Goal: Information Seeking & Learning: Learn about a topic

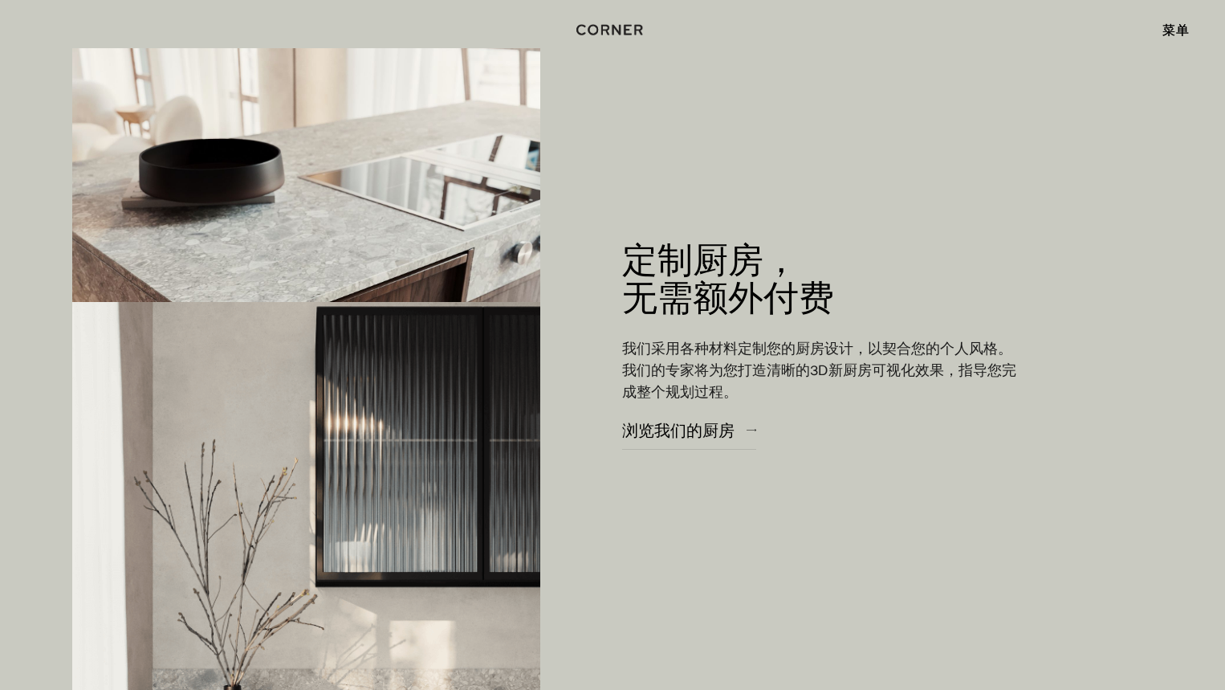
scroll to position [2354, 0]
click at [690, 433] on font "浏览我们的厨房" at bounding box center [678, 429] width 112 height 20
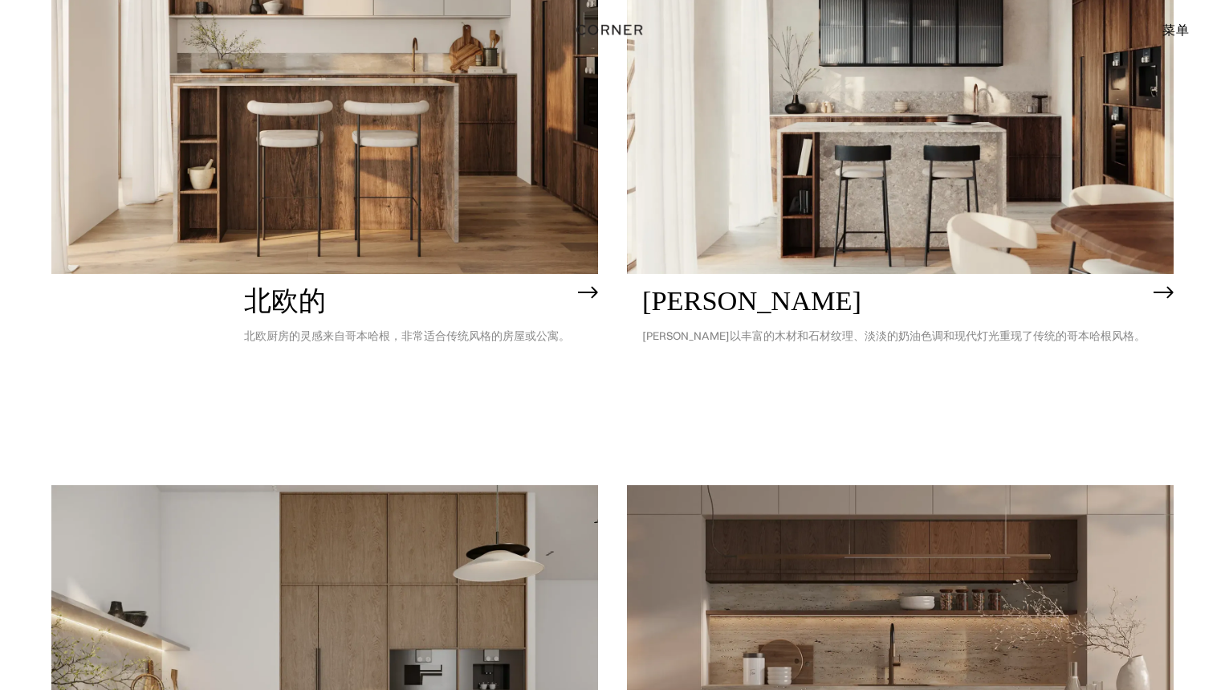
scroll to position [428, 0]
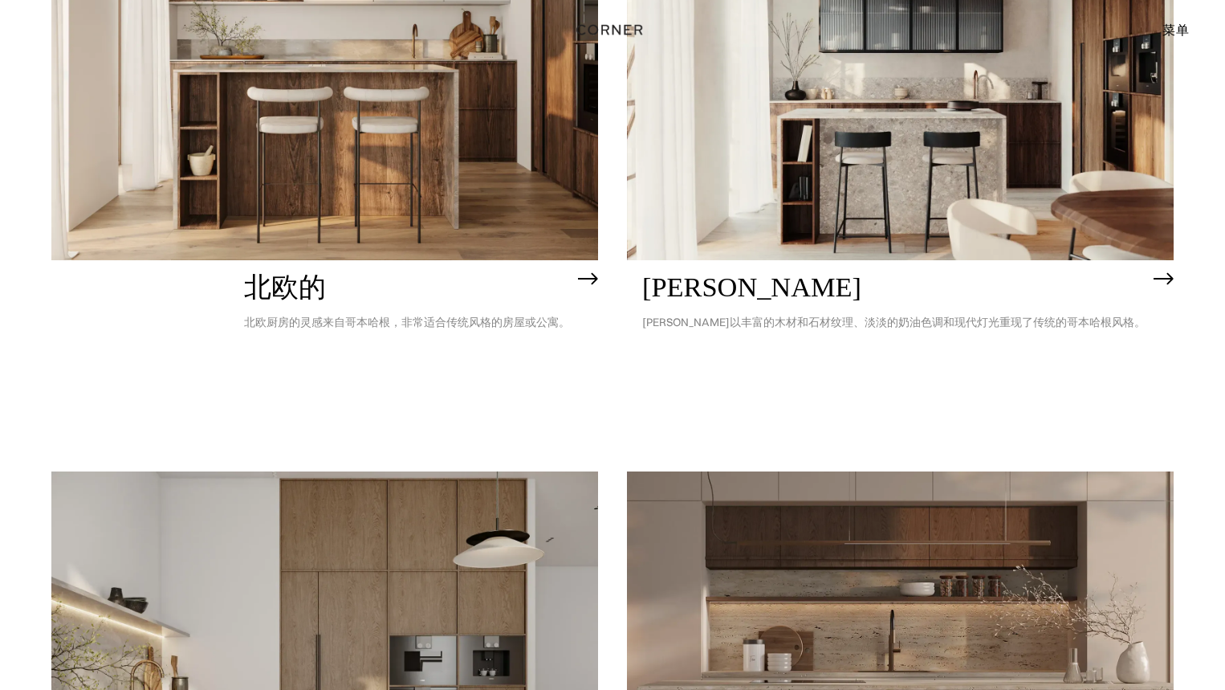
click at [591, 279] on img at bounding box center [588, 278] width 20 height 13
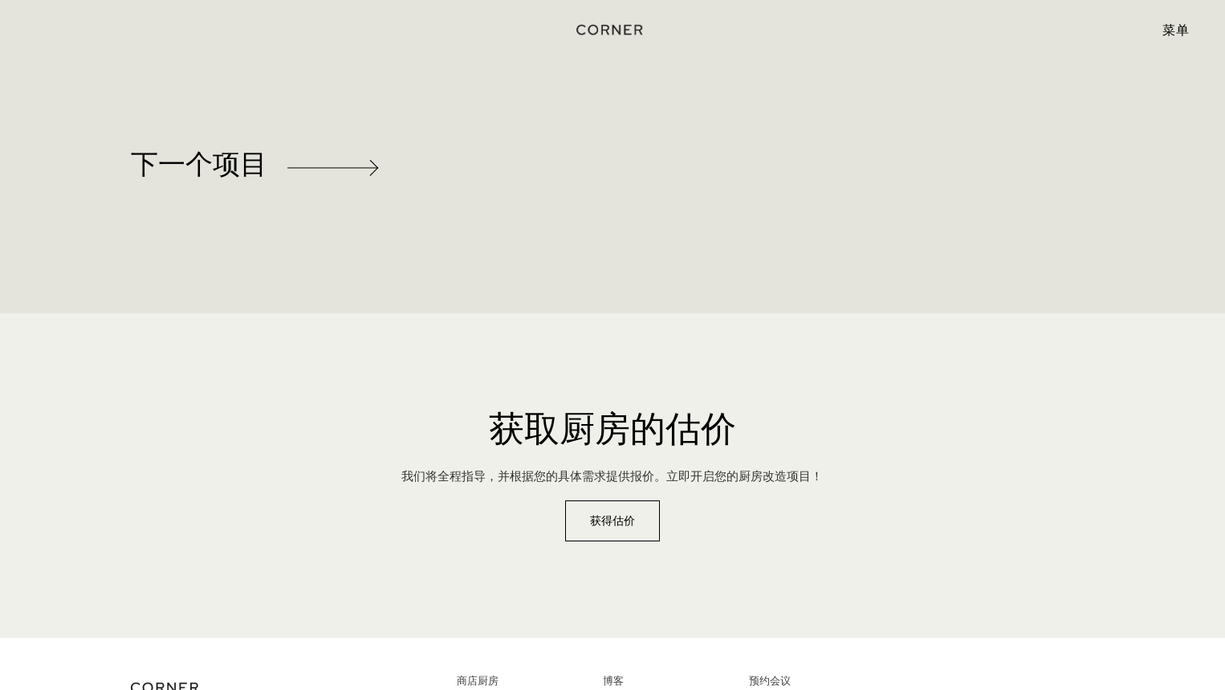
scroll to position [7460, 0]
